Goal: Contribute content

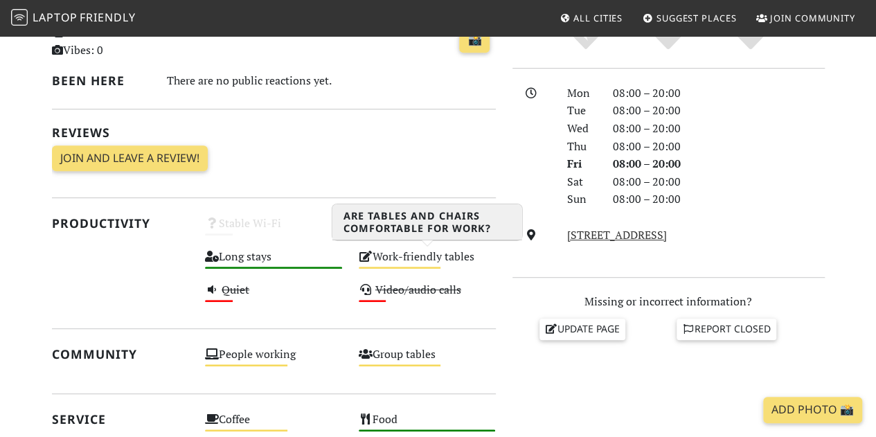
scroll to position [415, 0]
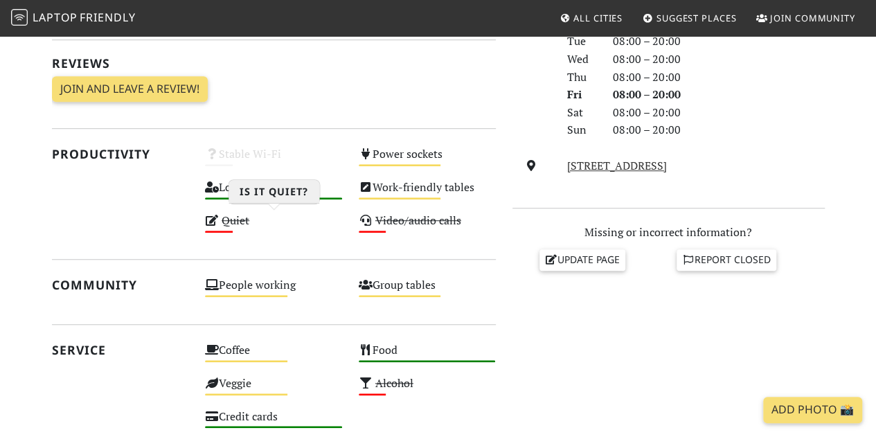
click at [222, 213] on s "Quiet" at bounding box center [236, 220] width 28 height 15
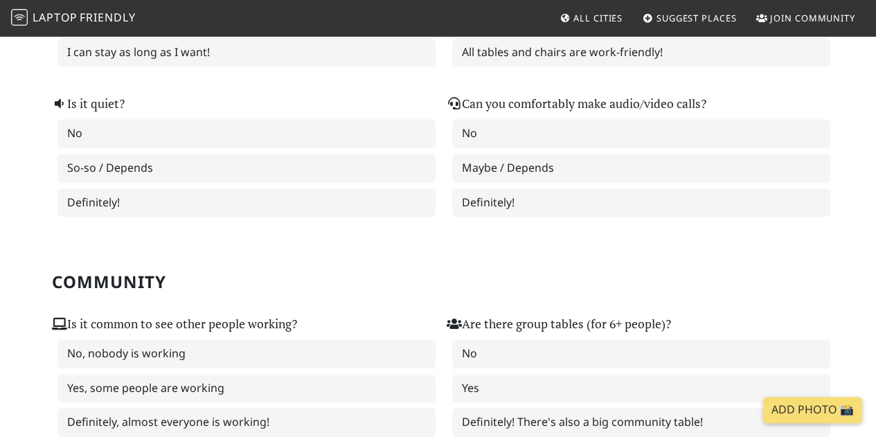
scroll to position [554, 0]
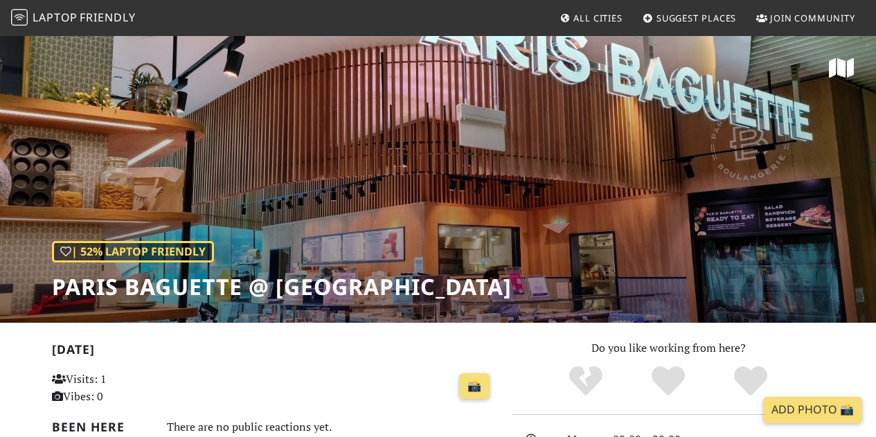
scroll to position [415, 0]
